Goal: Information Seeking & Learning: Learn about a topic

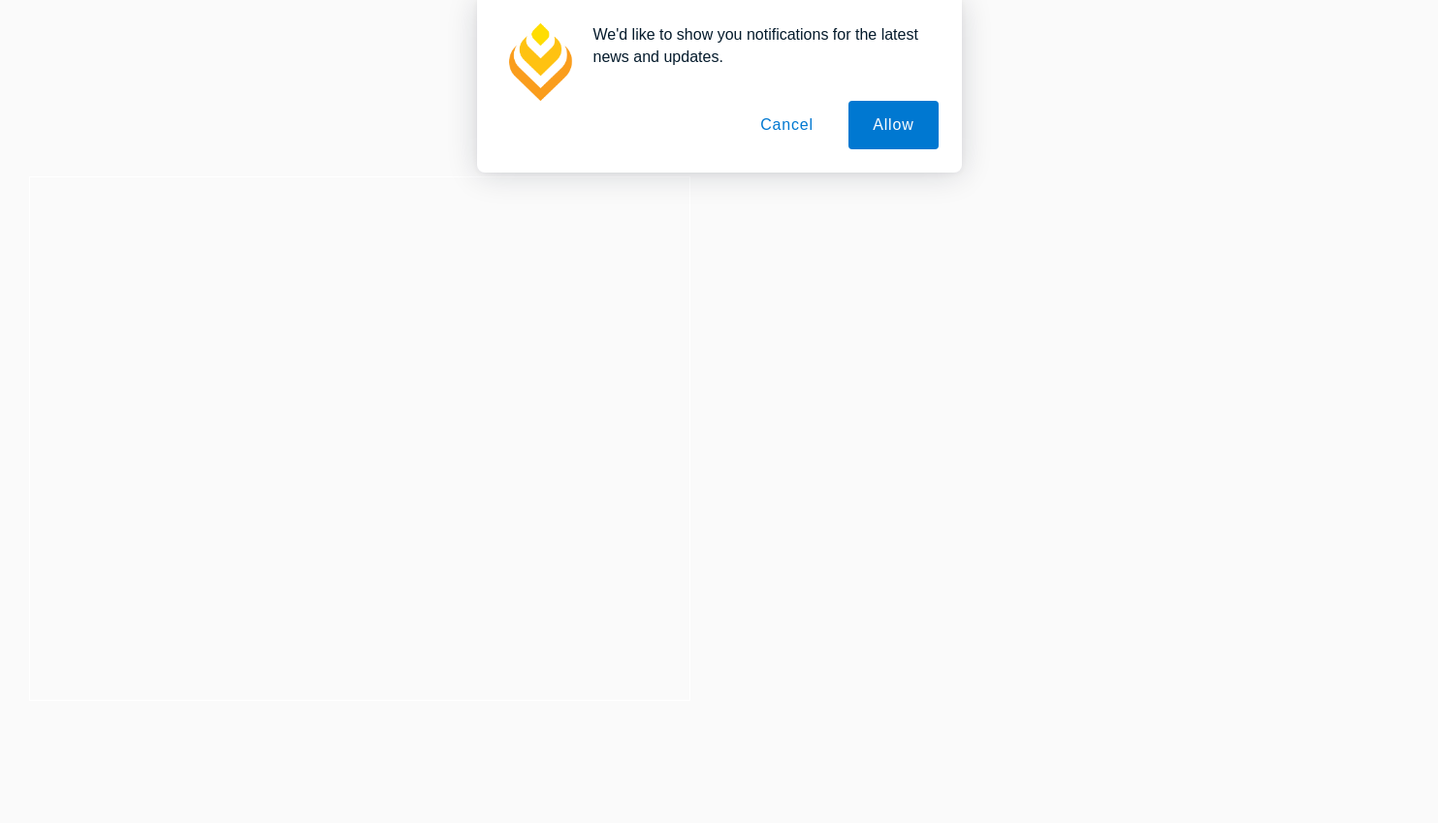
click at [782, 125] on button "Cancel" at bounding box center [787, 125] width 102 height 48
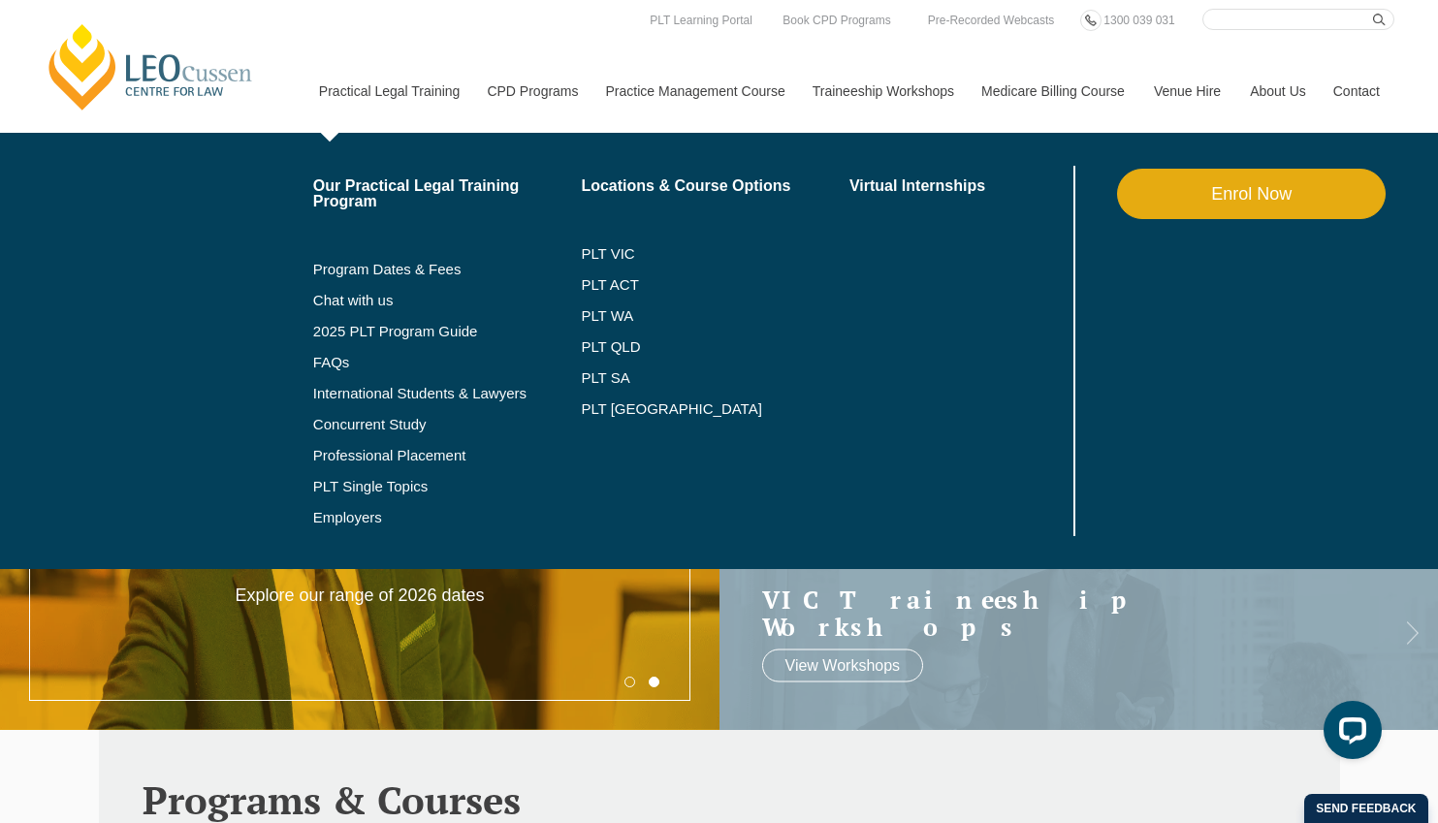
click at [413, 80] on link "Practical Legal Training" at bounding box center [388, 90] width 169 height 83
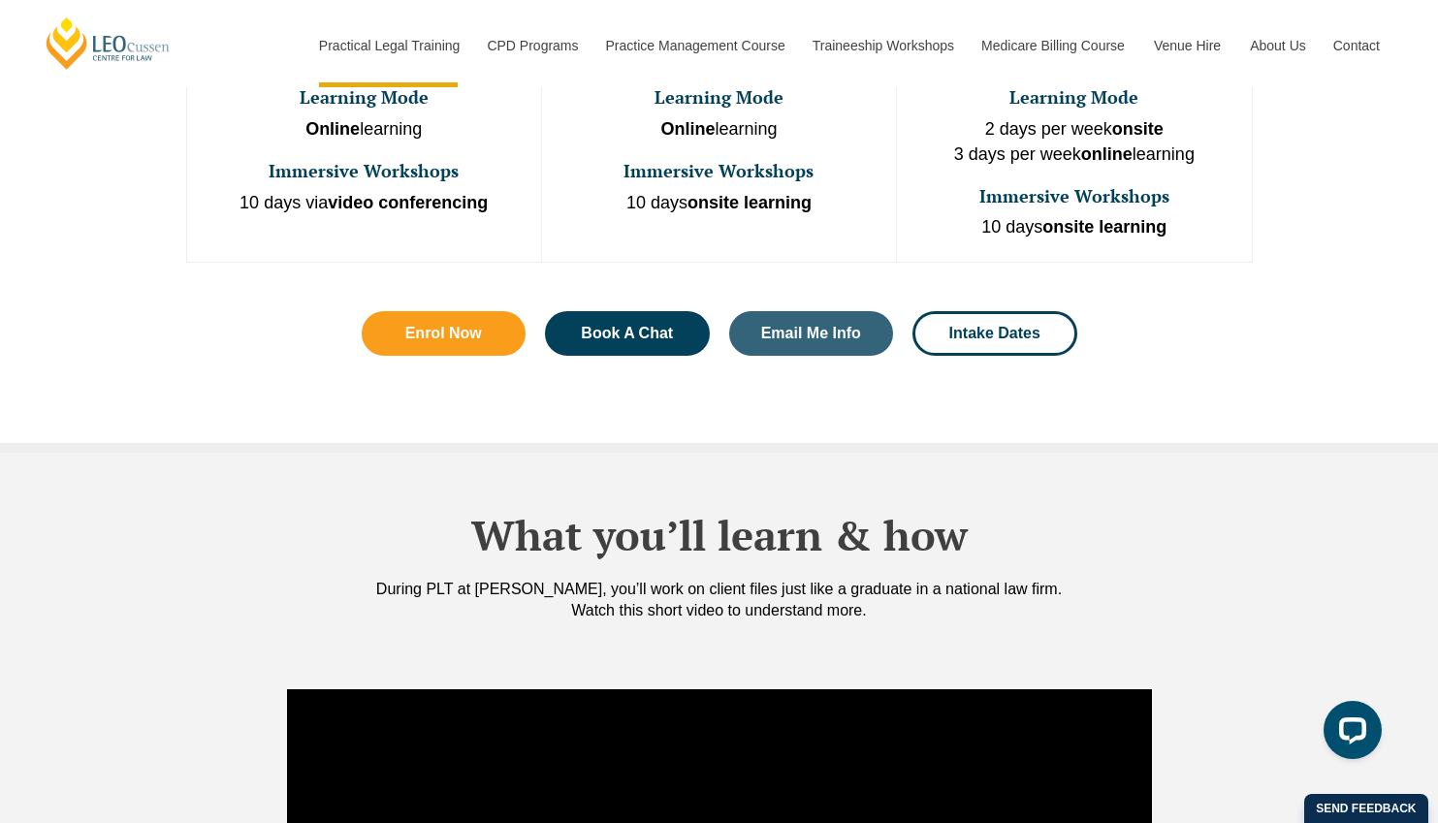
scroll to position [1317, 0]
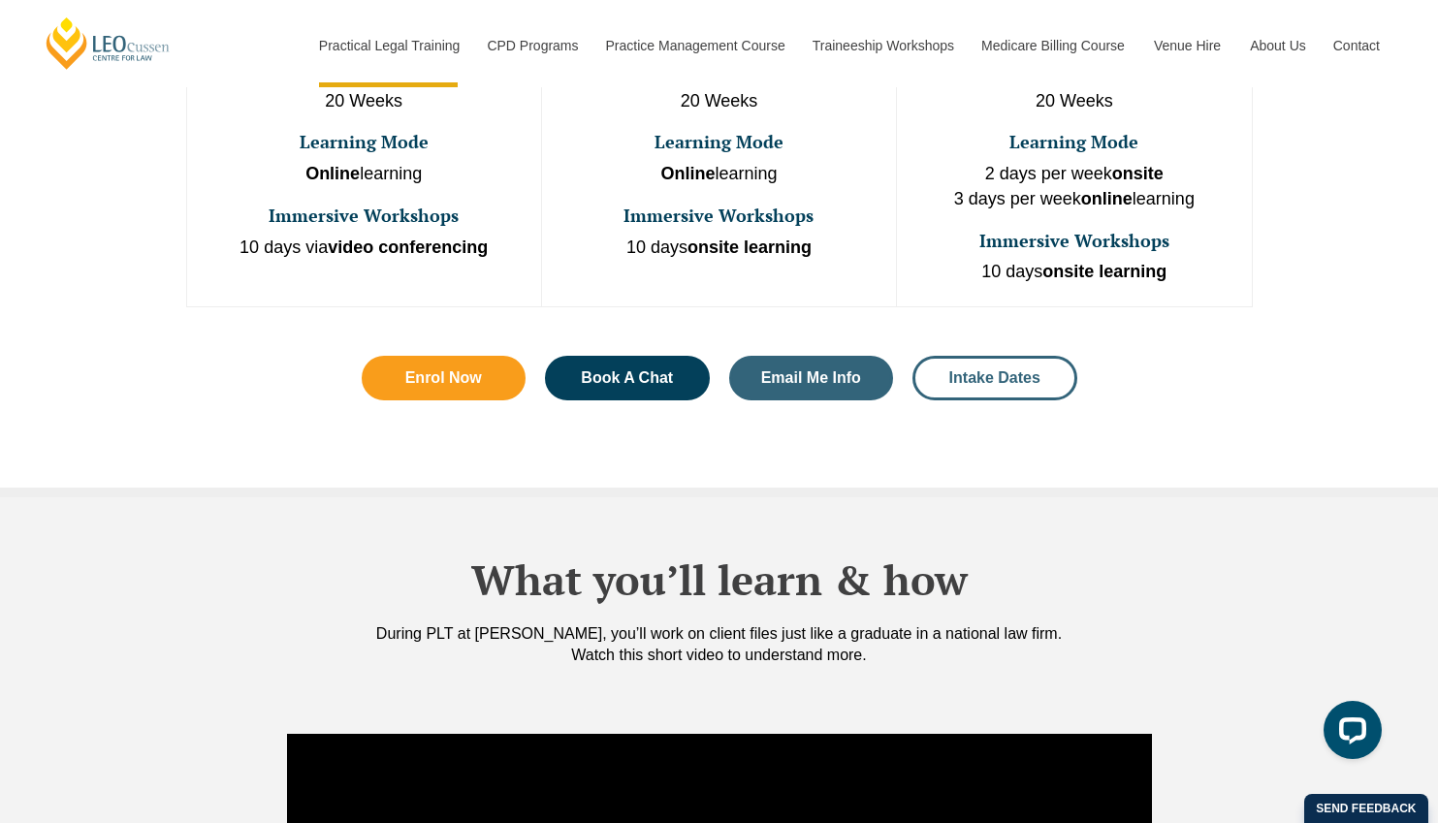
click at [987, 356] on link "Intake Dates" at bounding box center [994, 378] width 165 height 45
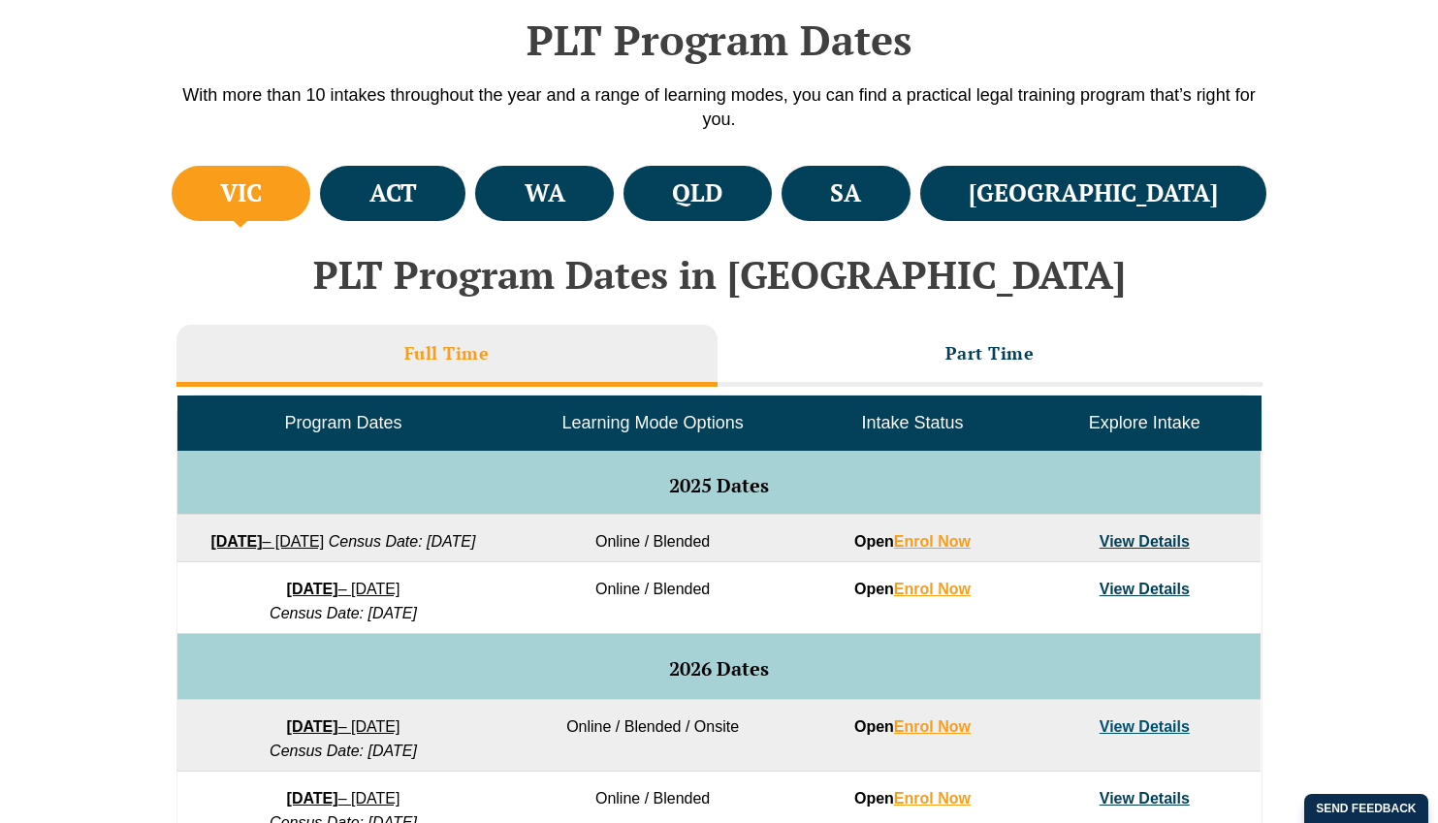
click at [0, 0] on li "Dates and Fees" at bounding box center [0, 0] width 0 height 0
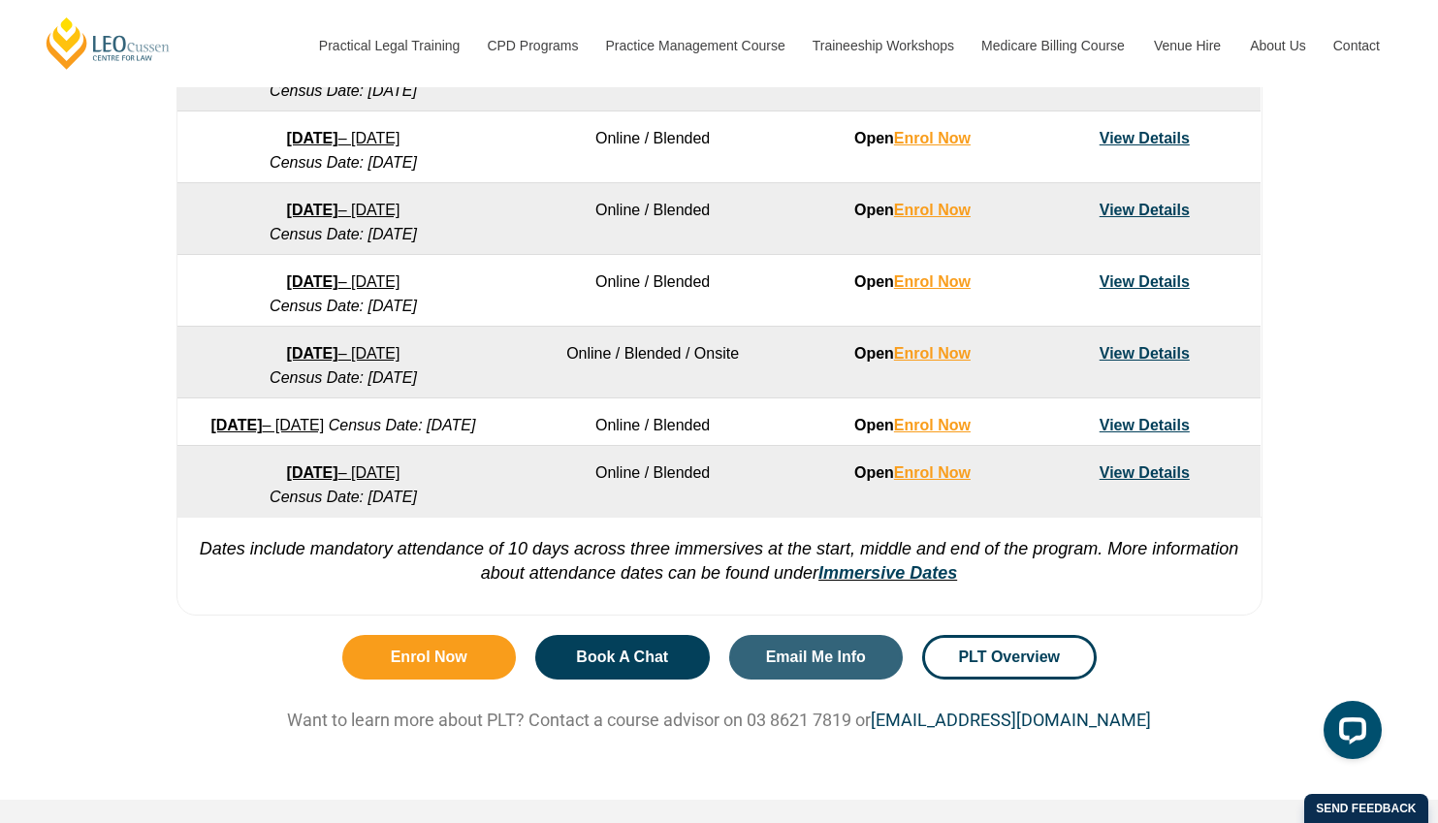
scroll to position [1315, 0]
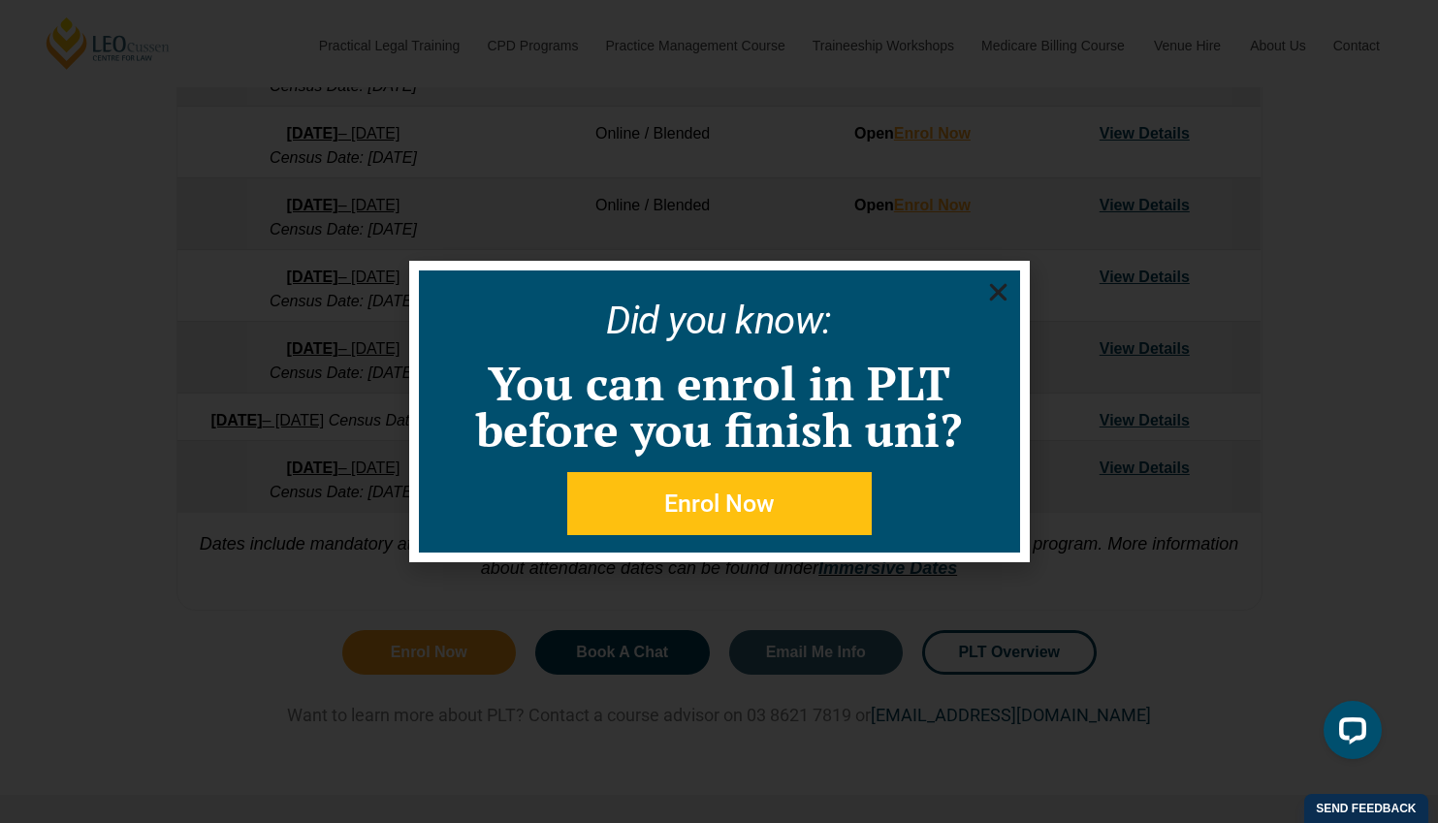
click at [997, 300] on icon "Close" at bounding box center [998, 292] width 24 height 24
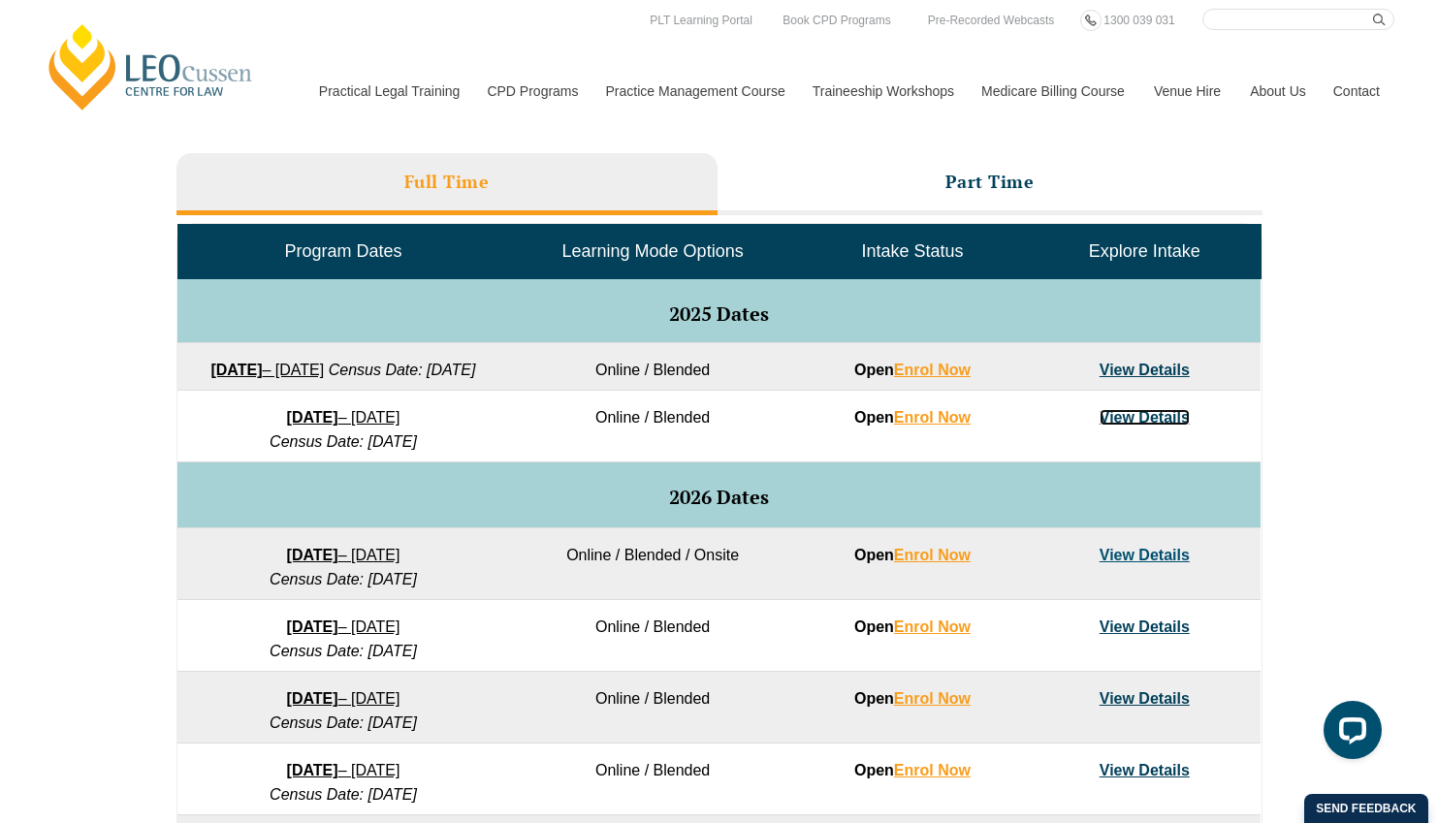
scroll to position [459, 0]
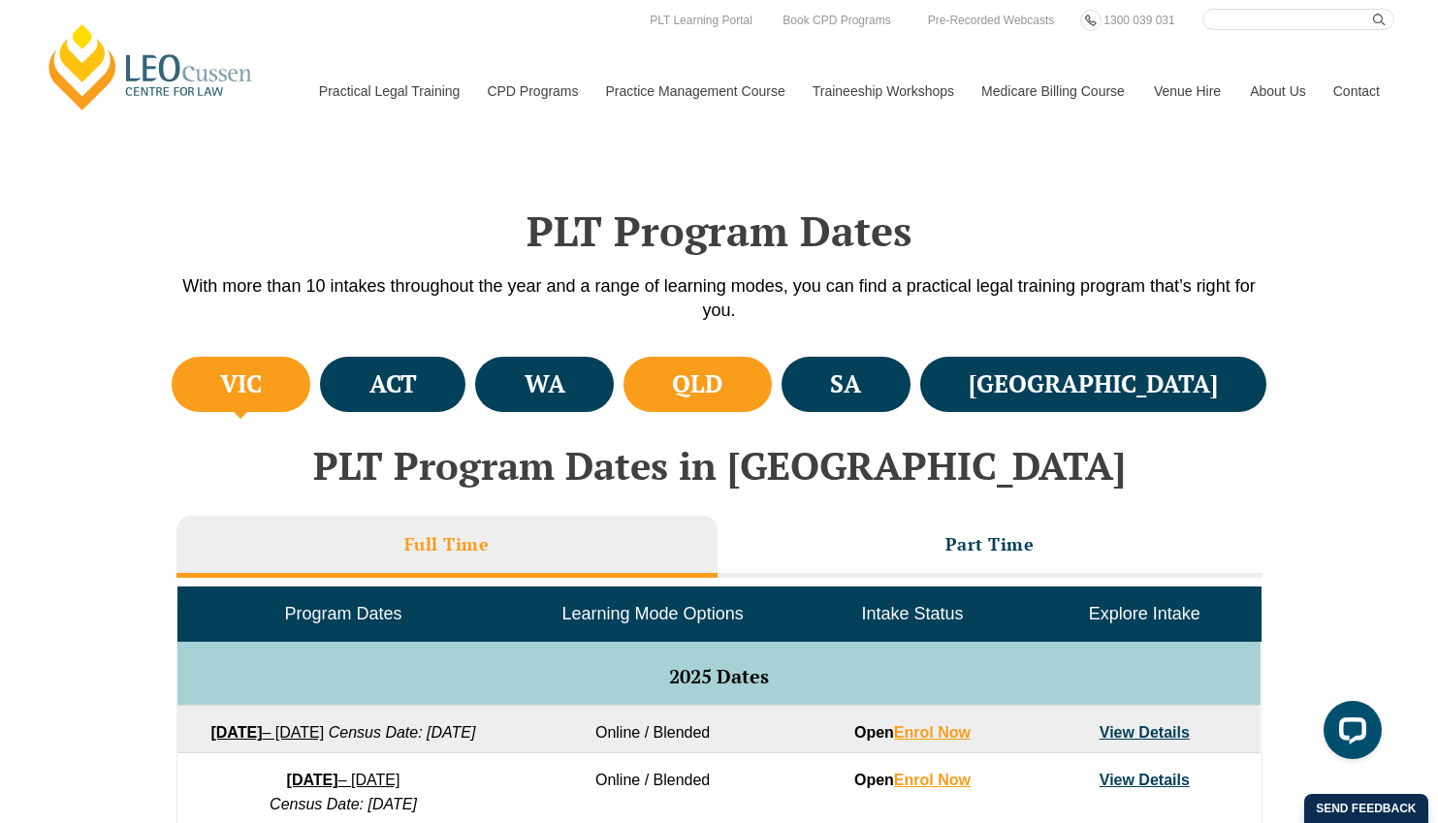
click at [722, 393] on h4 "QLD" at bounding box center [697, 384] width 50 height 32
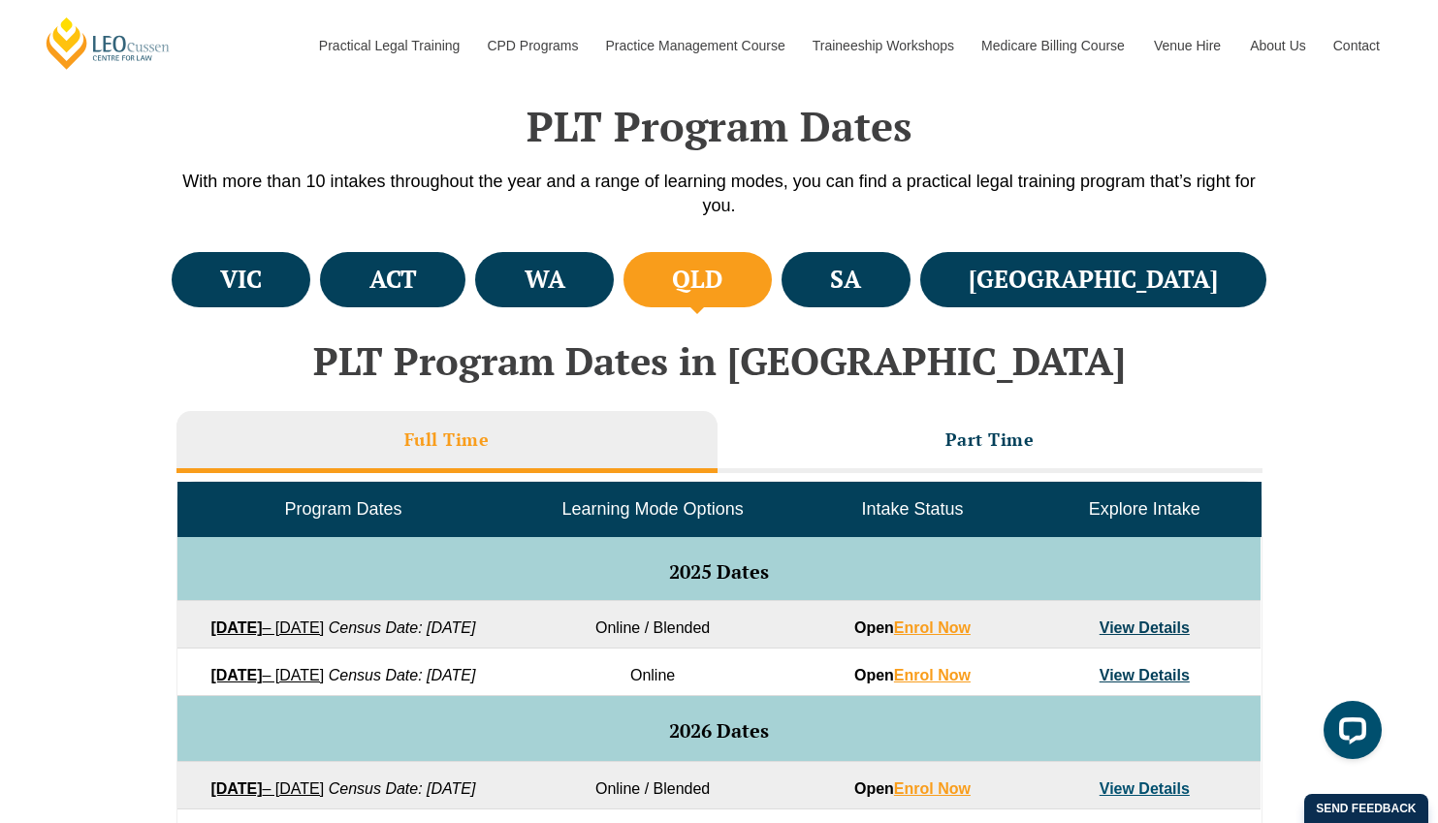
scroll to position [555, 0]
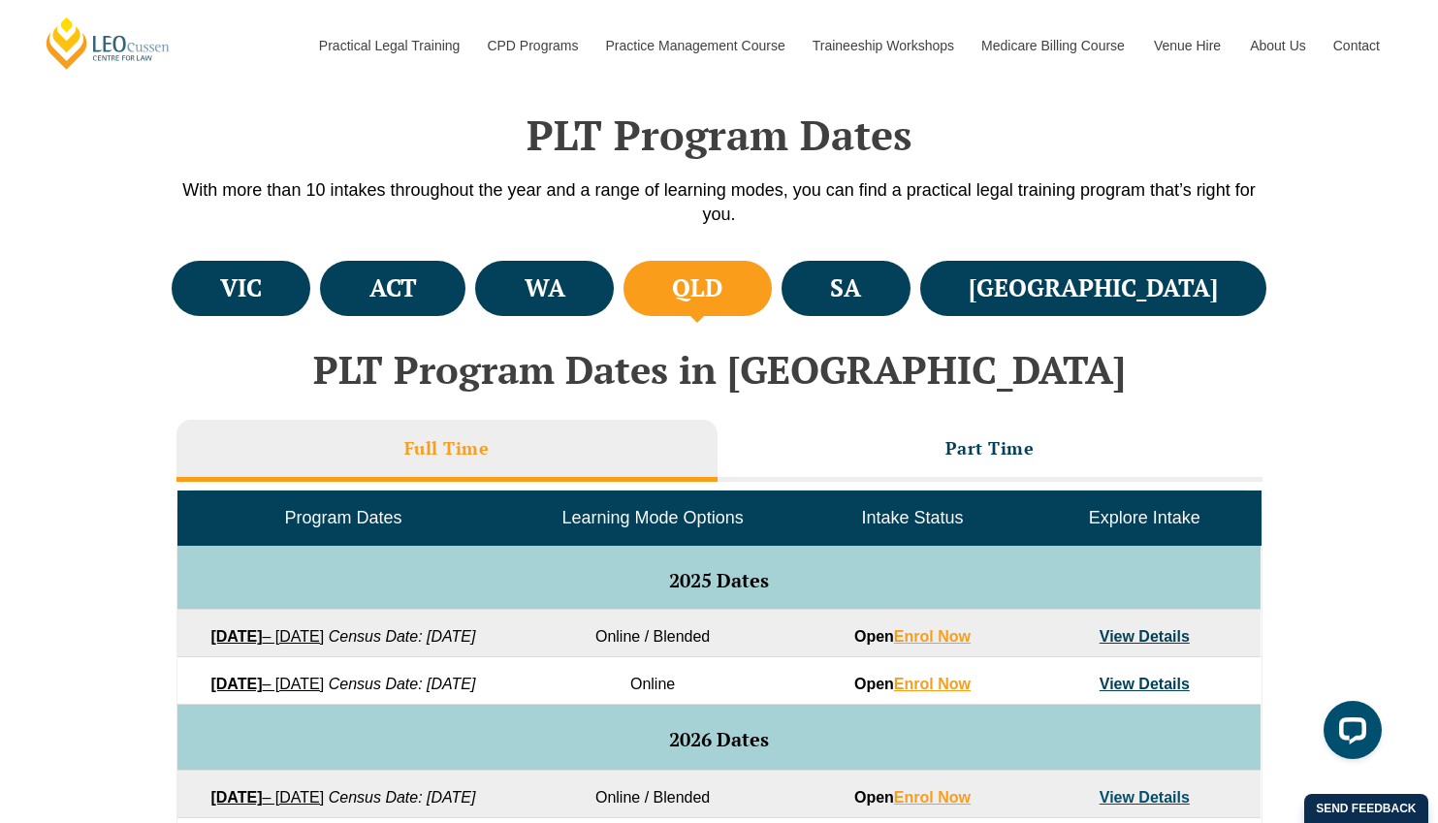
click at [772, 295] on li "QLD" at bounding box center [697, 288] width 148 height 55
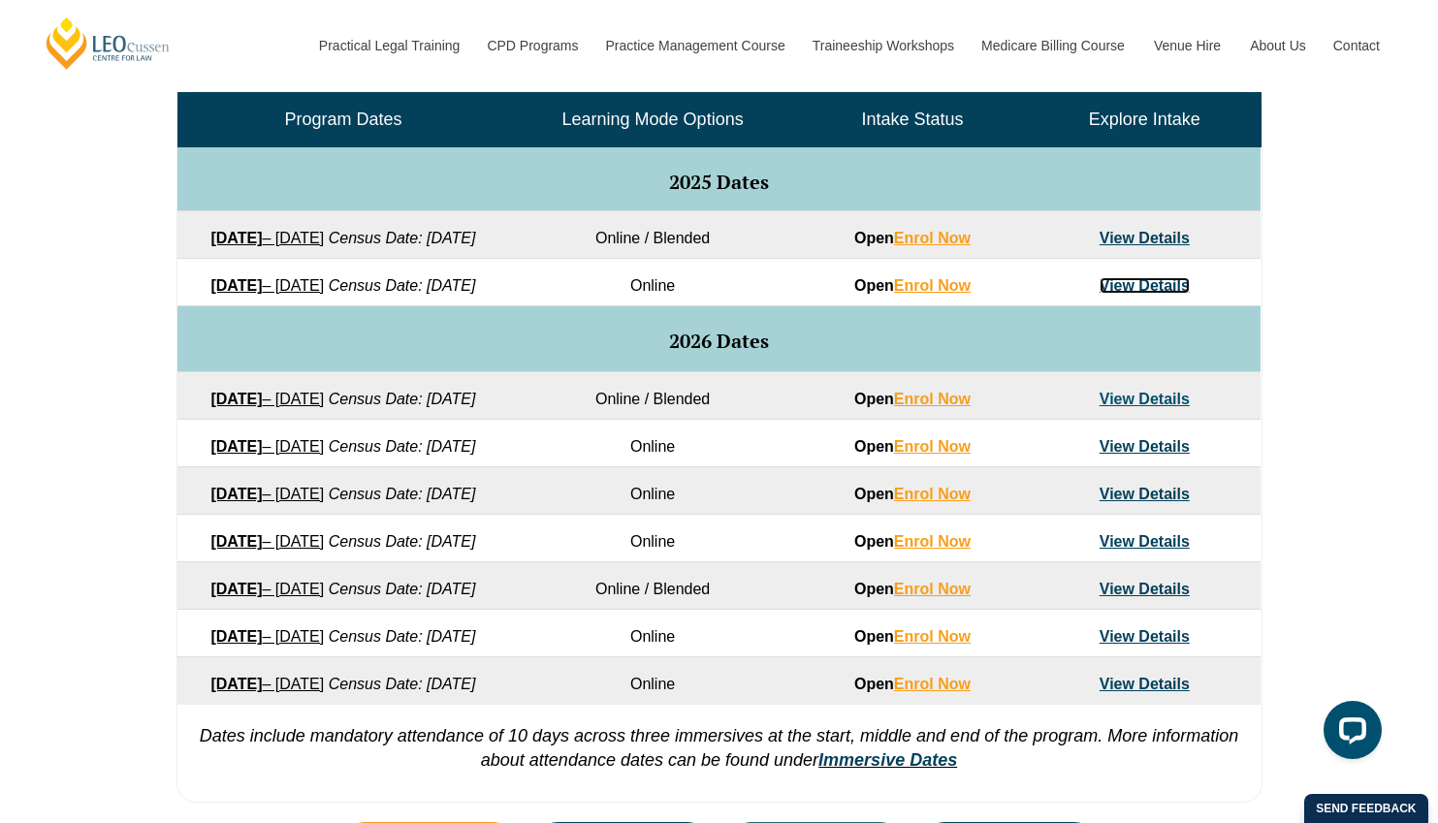
scroll to position [950, 0]
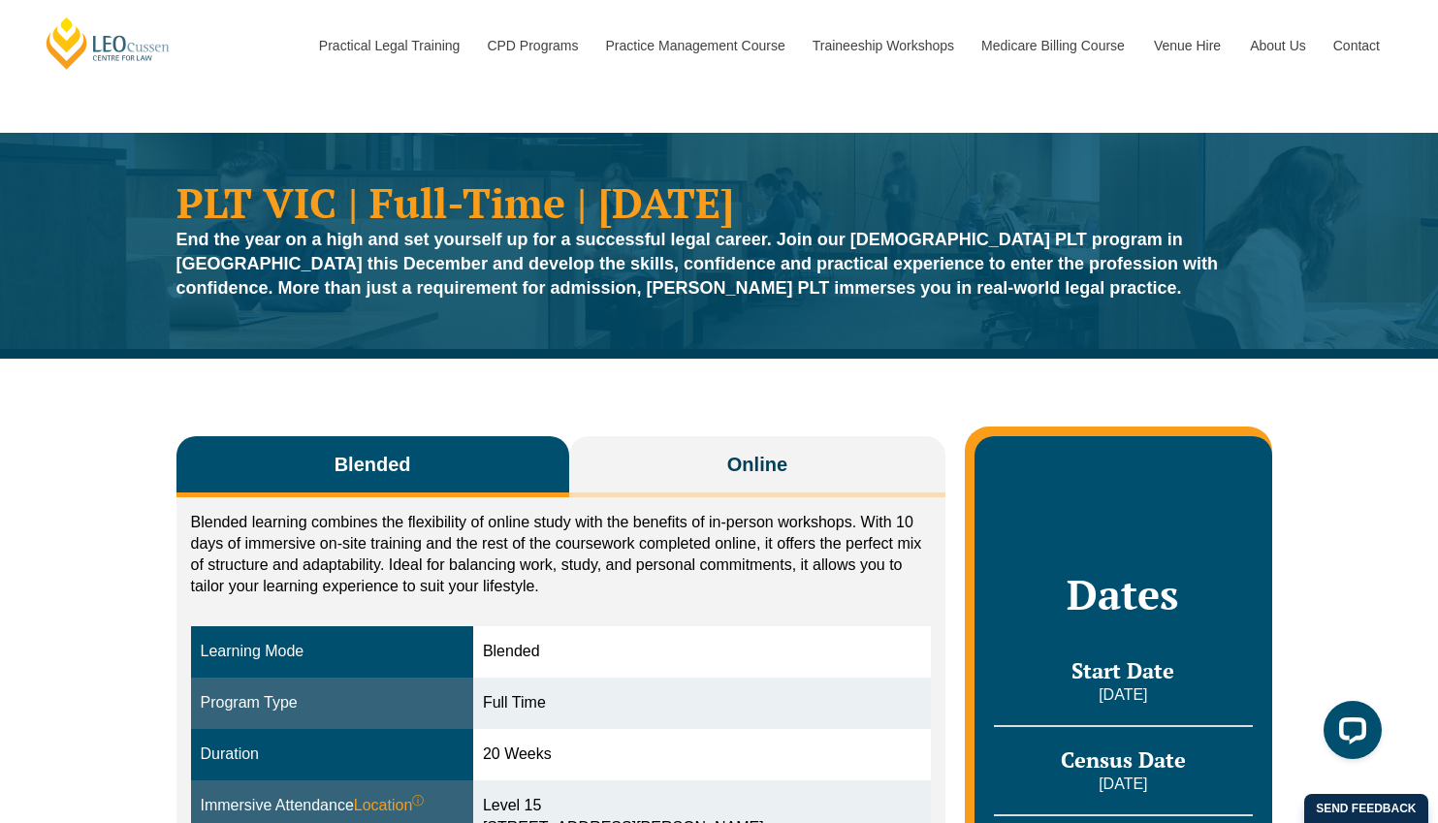
scroll to position [2, 0]
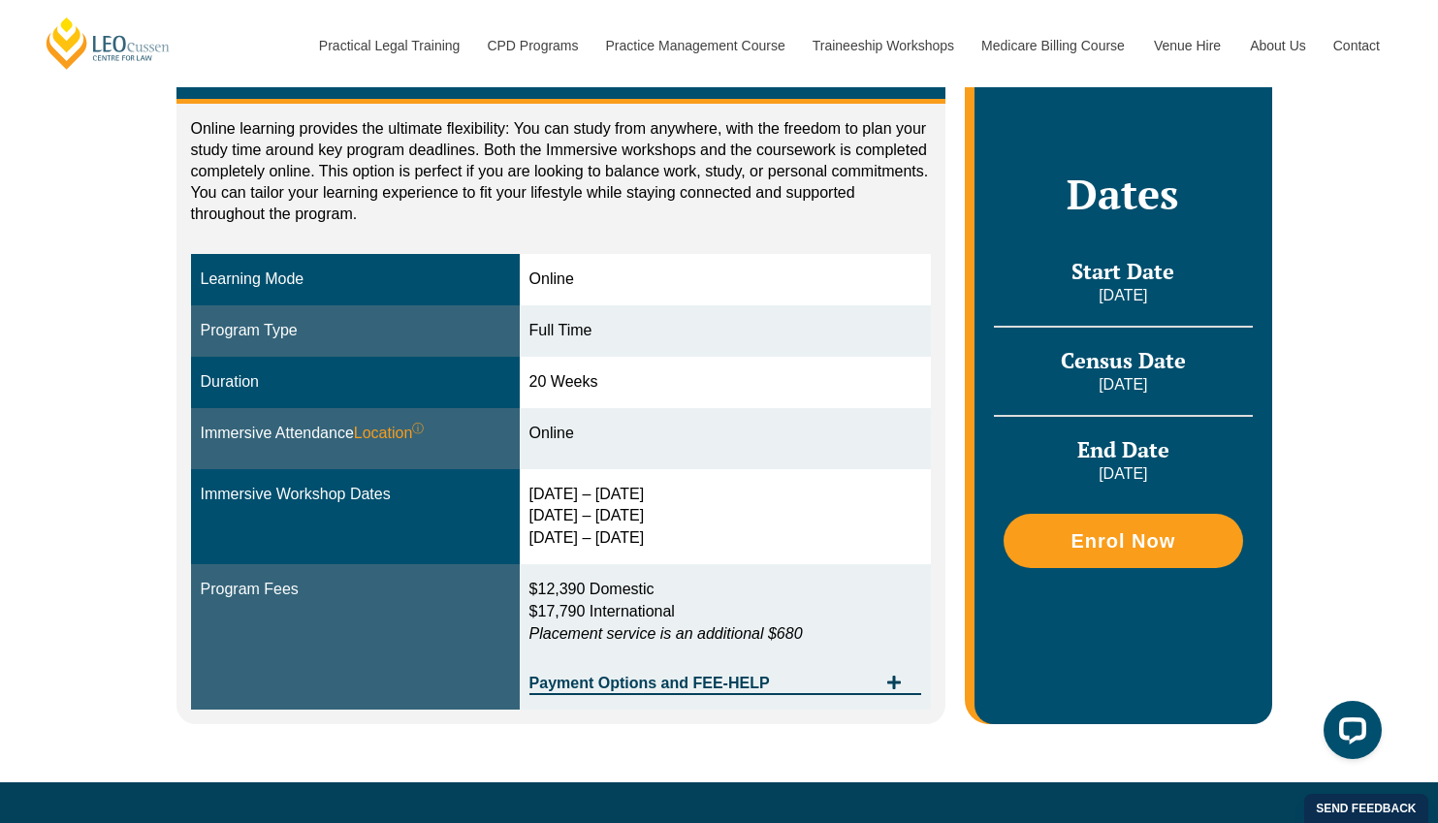
scroll to position [395, 0]
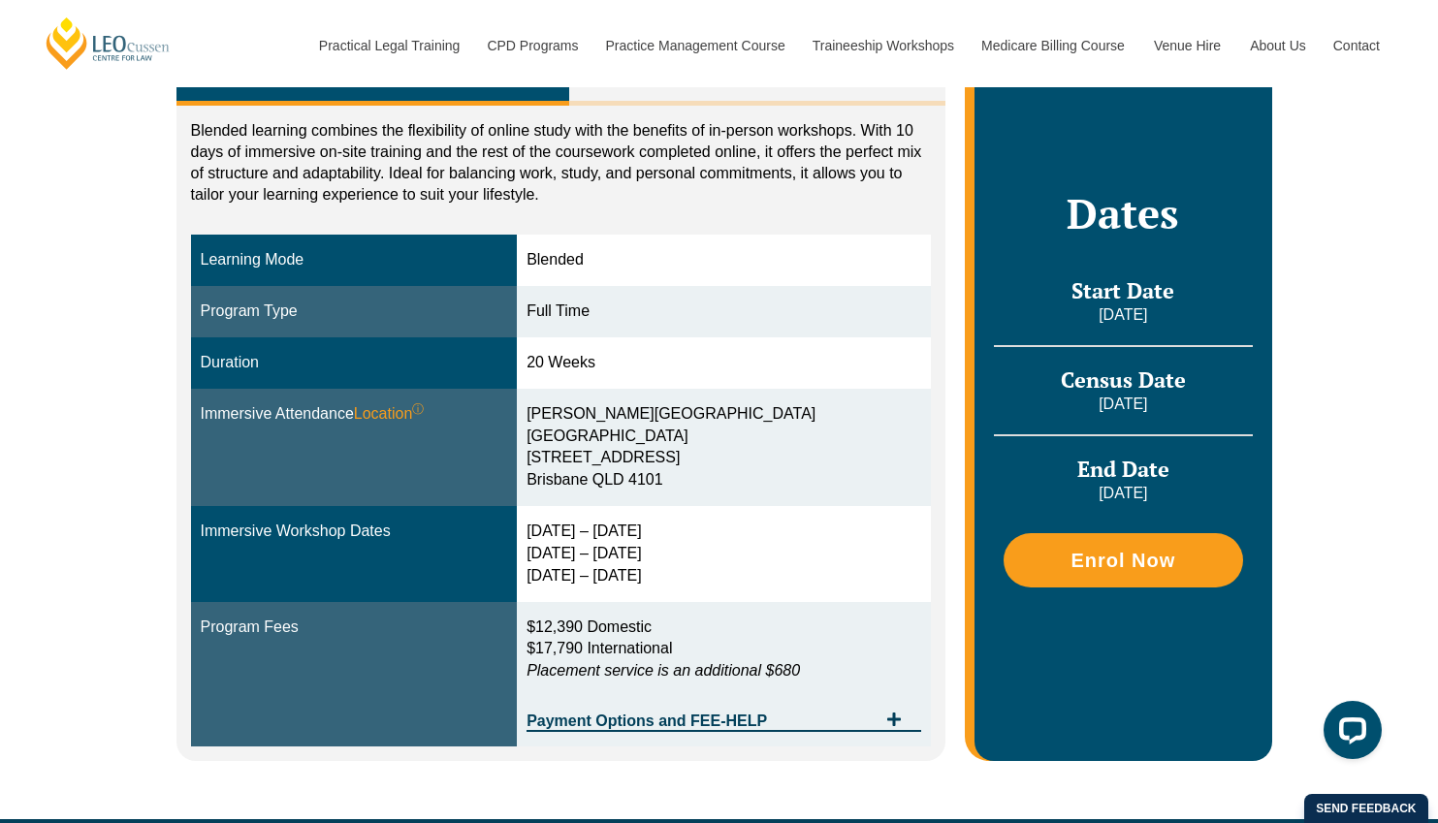
scroll to position [390, 0]
